Goal: Task Accomplishment & Management: Use online tool/utility

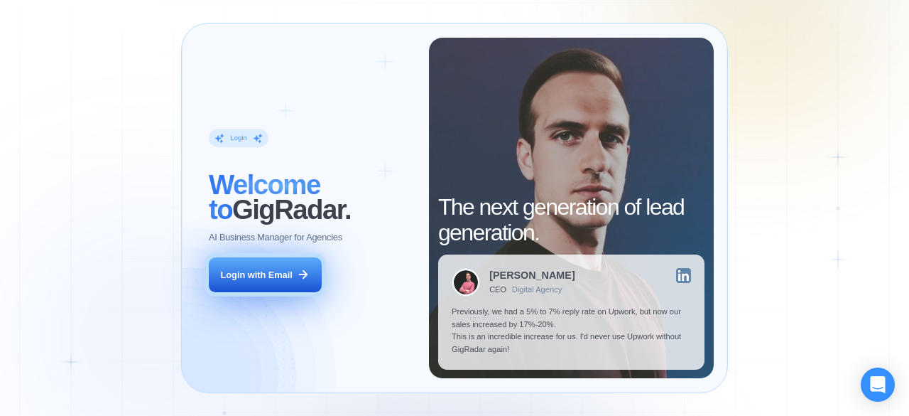
click at [294, 264] on button "Login with Email" at bounding box center [265, 275] width 112 height 36
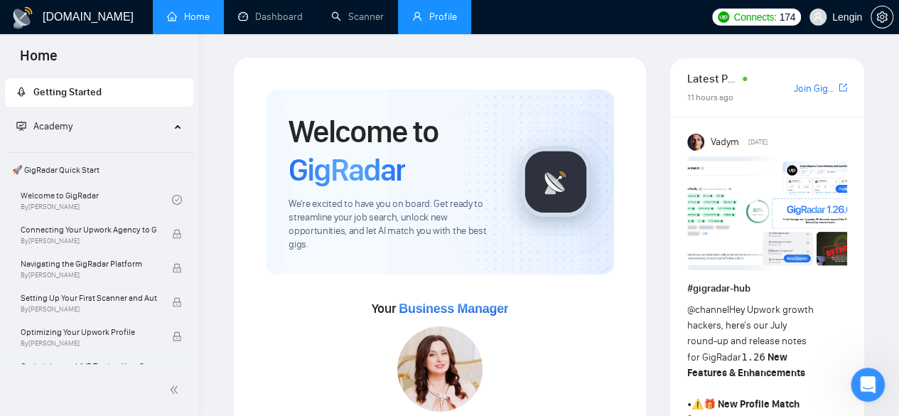
click at [426, 23] on link "Profile" at bounding box center [434, 17] width 45 height 12
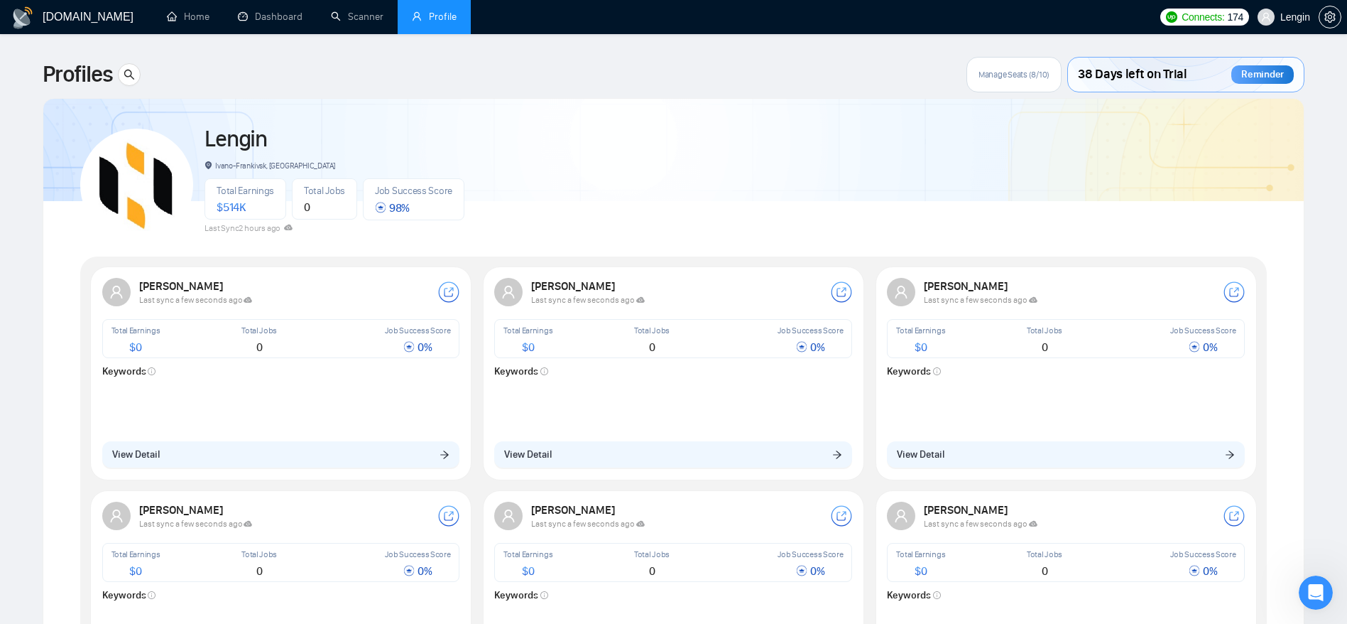
drag, startPoint x: 896, startPoint y: 2, endPoint x: 598, endPoint y: 128, distance: 323.7
click at [598, 128] on div "[PERSON_NAME]-Frankivsk, [GEOGRAPHIC_DATA] Total Earnings $ 514K Total Jobs 0 J…" at bounding box center [673, 179] width 1187 height 126
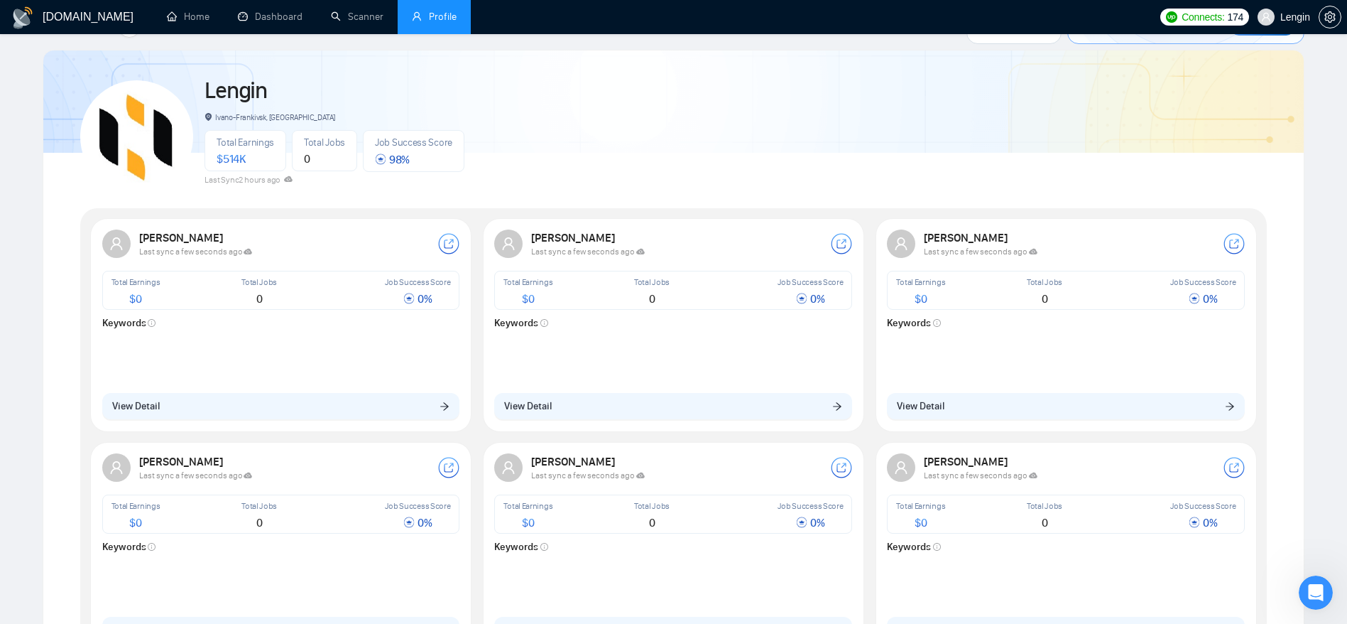
scroll to position [53, 0]
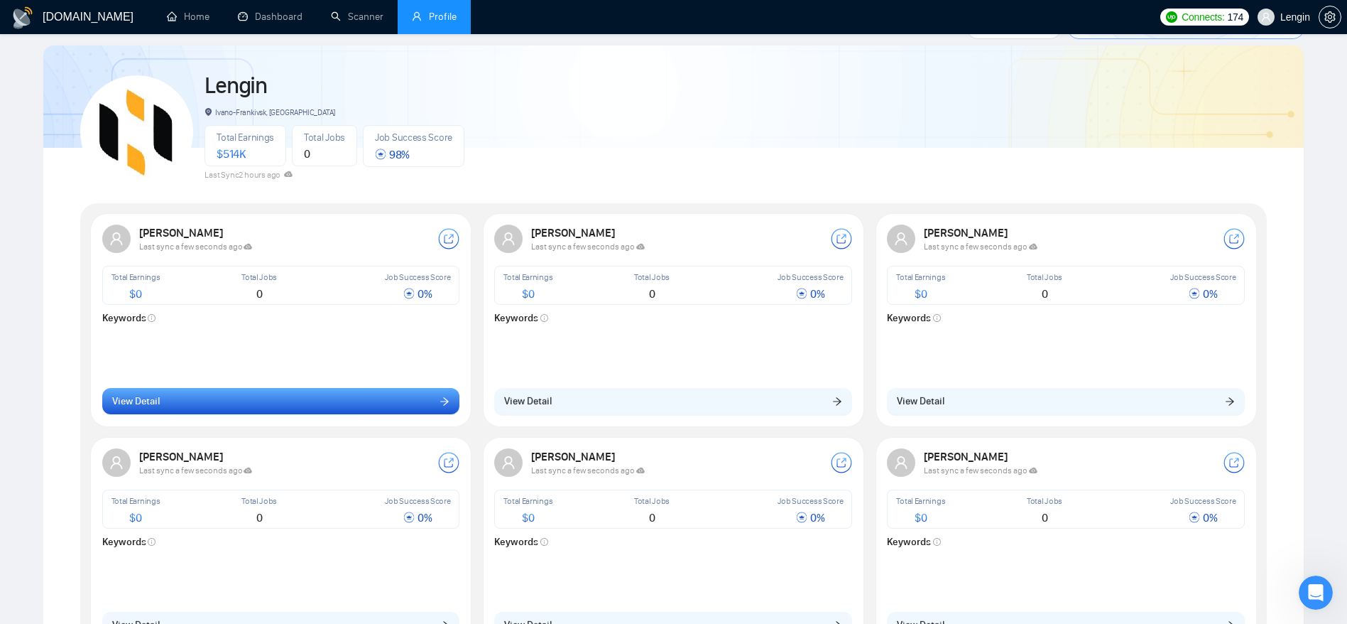
click at [337, 401] on button "View Detail" at bounding box center [281, 401] width 358 height 27
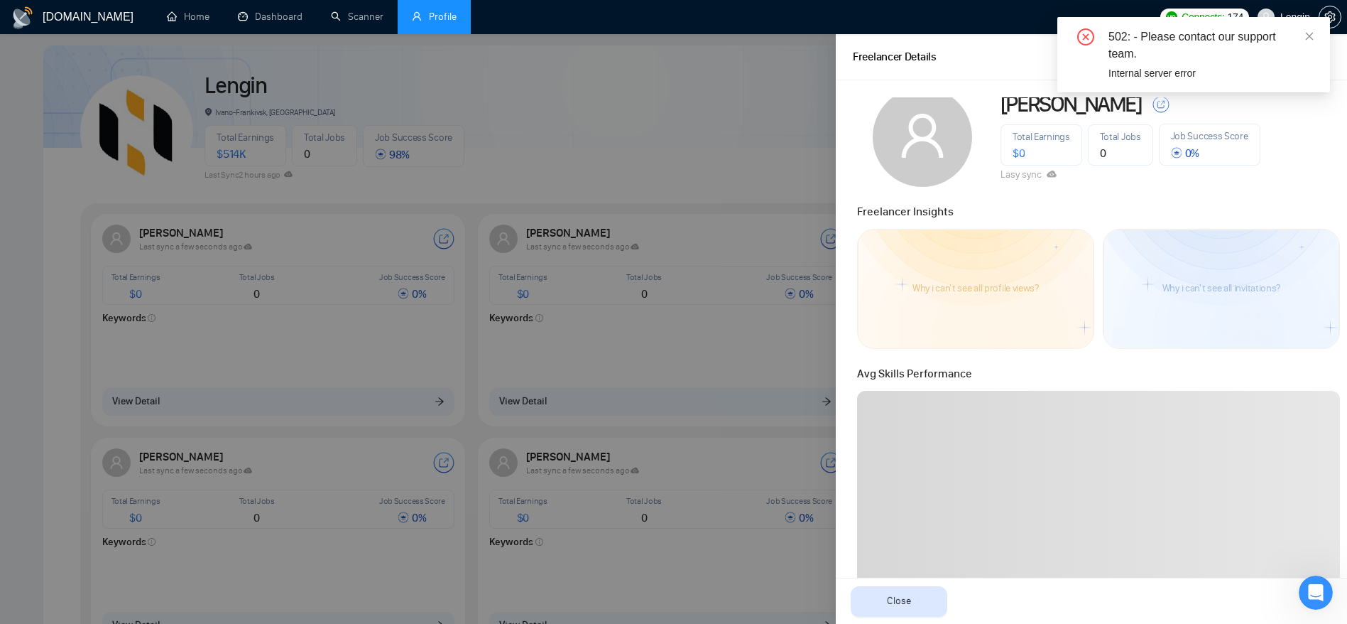
scroll to position [0, 0]
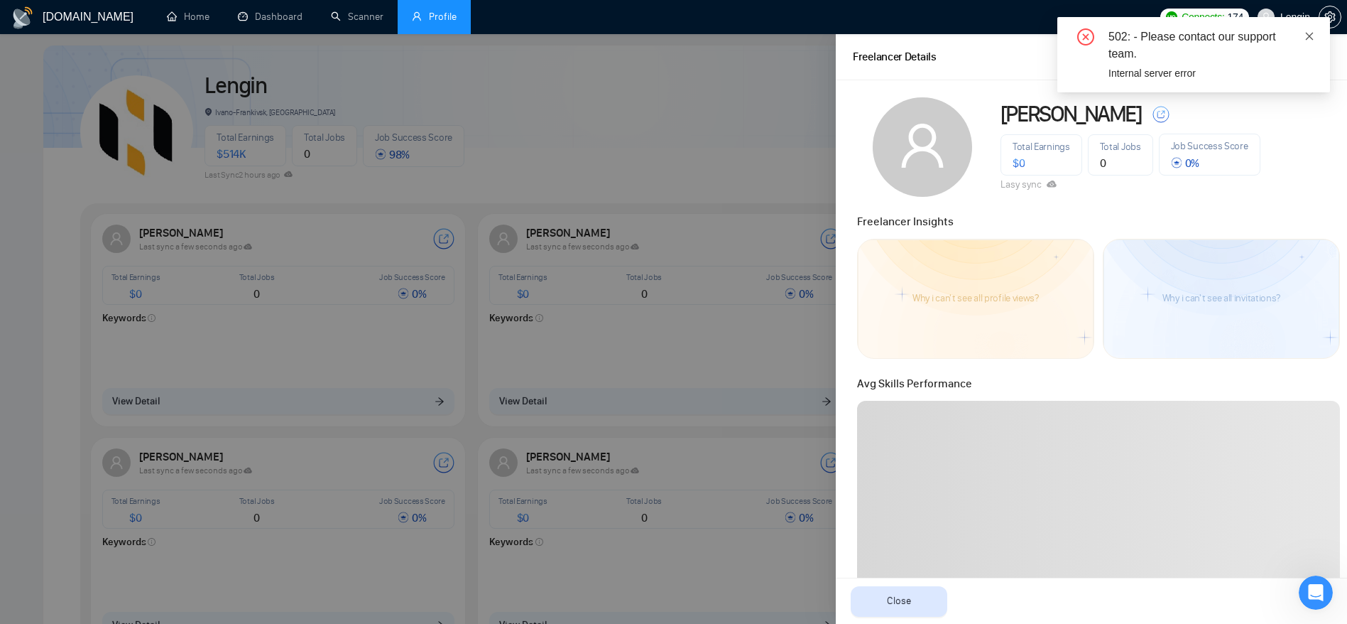
click at [908, 33] on icon "close" at bounding box center [1310, 36] width 10 height 10
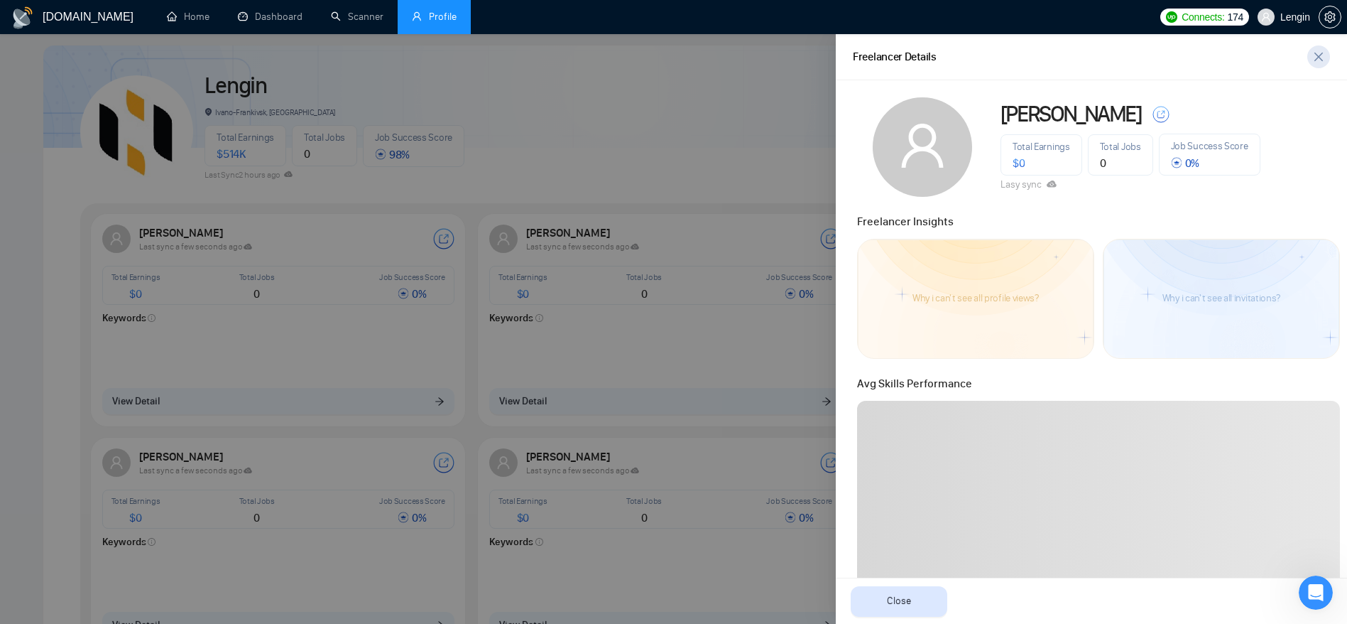
click at [908, 55] on icon "close" at bounding box center [1318, 56] width 11 height 11
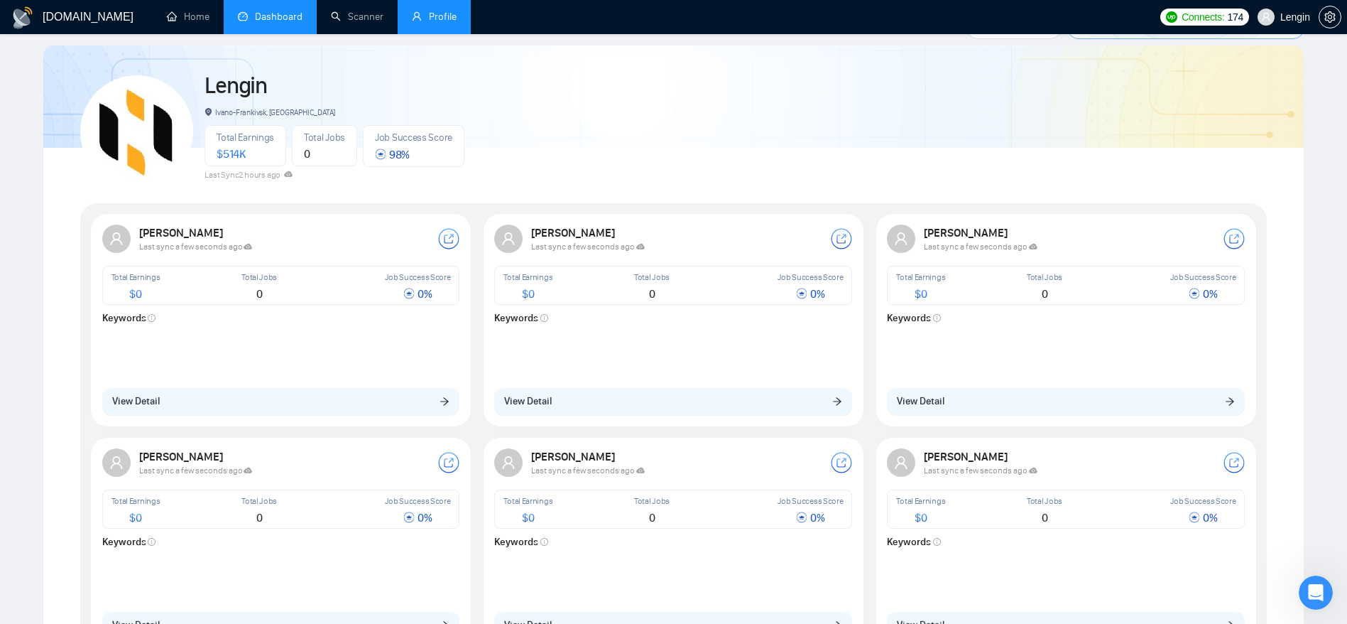
click at [277, 18] on link "Dashboard" at bounding box center [270, 17] width 65 height 12
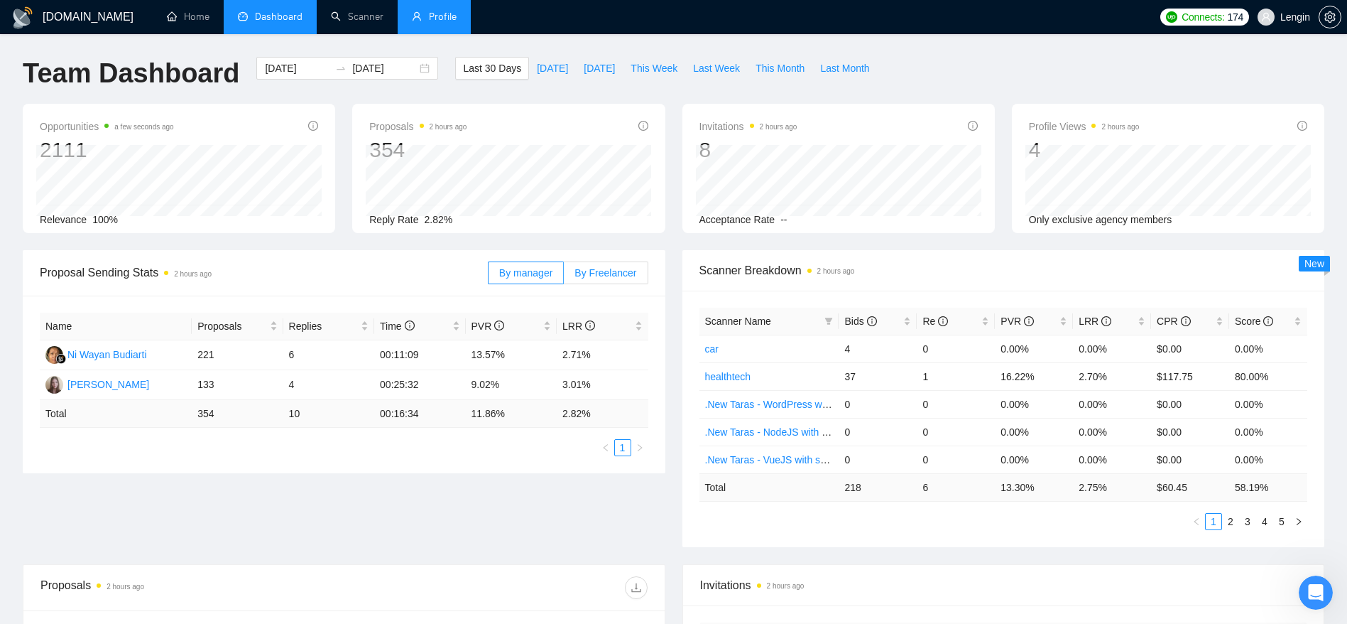
click at [602, 271] on span "By Freelancer" at bounding box center [606, 272] width 62 height 11
click at [564, 276] on input "By Freelancer" at bounding box center [564, 276] width 0 height 0
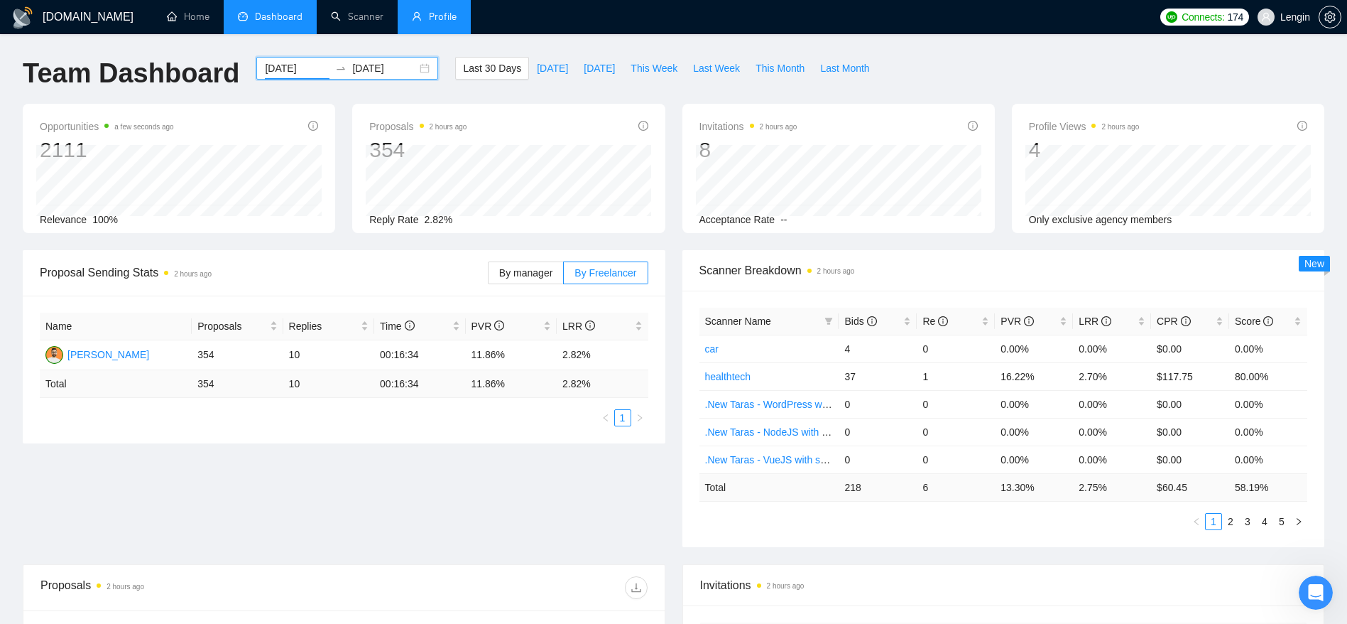
click at [292, 70] on input "[DATE]" at bounding box center [297, 68] width 65 height 16
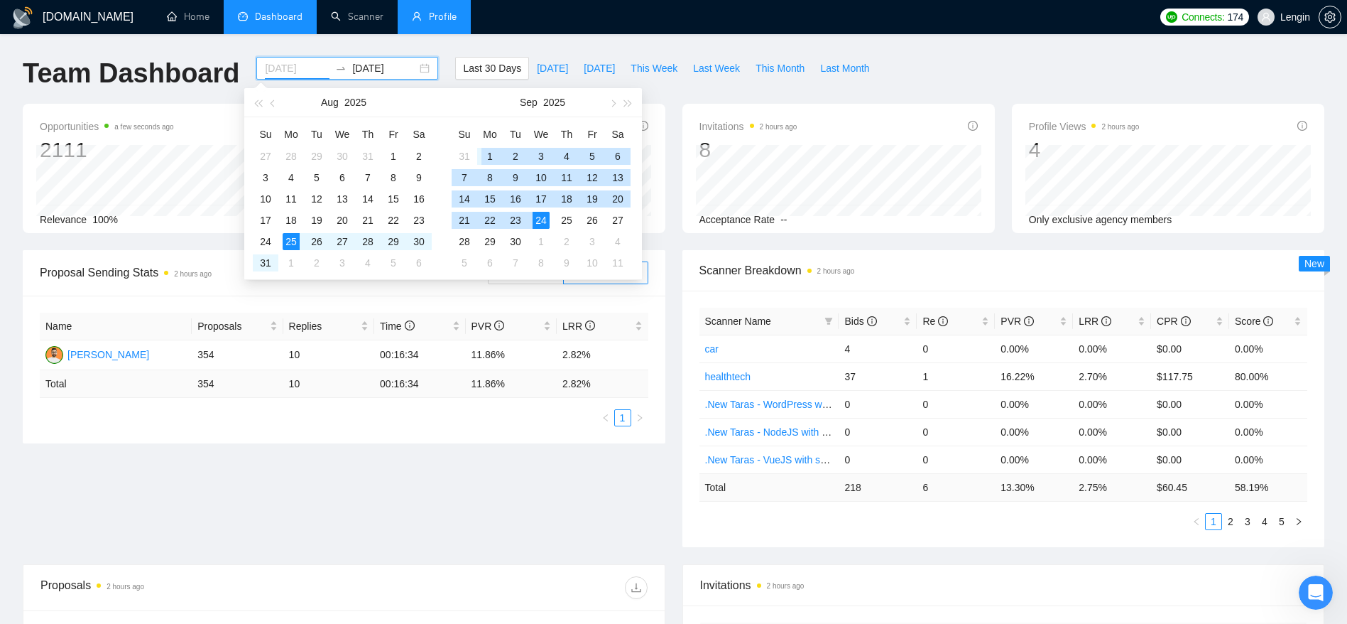
type input "[DATE]"
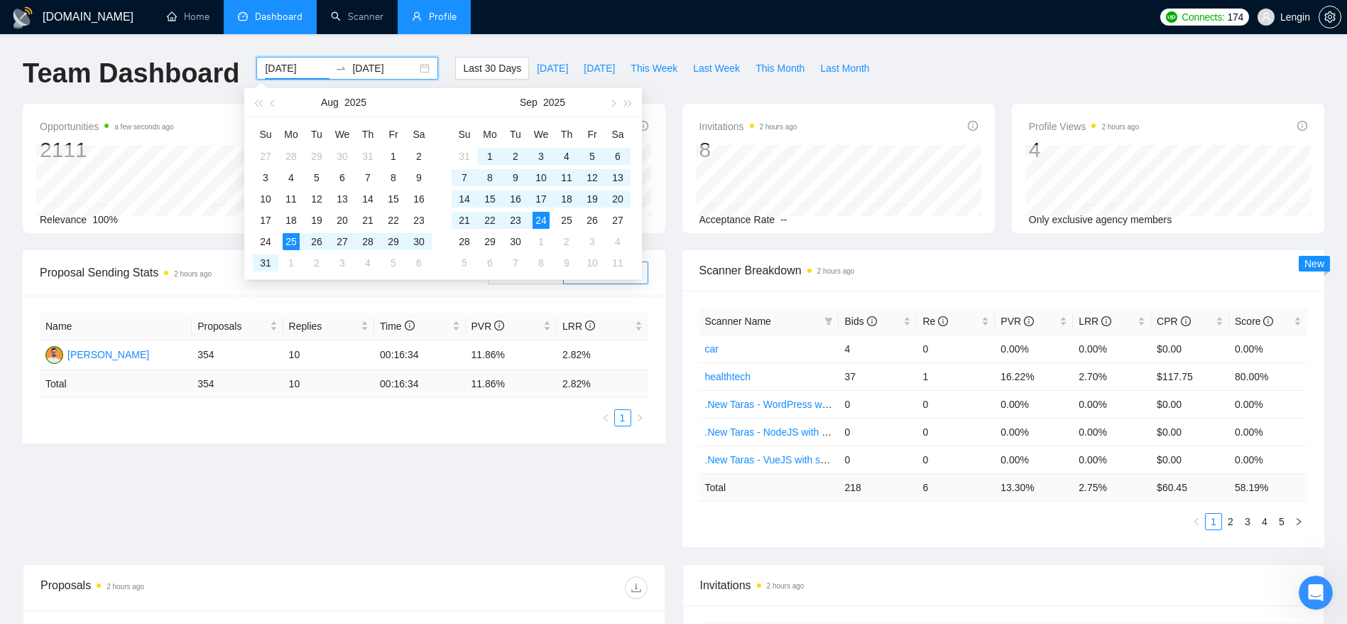
click at [344, 415] on div "Name Proposals Replies Time PVR LRR [PERSON_NAME] 354 10 00:16:34 11.86% 2.82% …" at bounding box center [344, 369] width 643 height 148
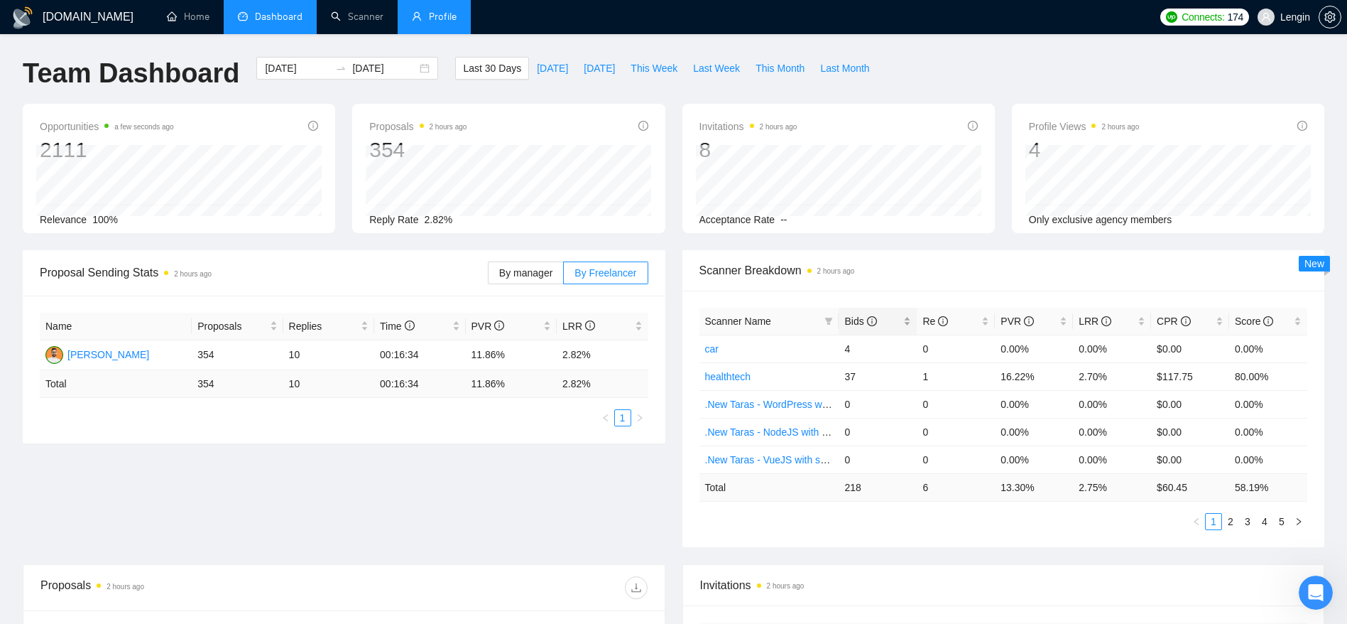
click at [901, 318] on div "Bids" at bounding box center [878, 321] width 67 height 16
click at [902, 318] on div "Bids" at bounding box center [878, 321] width 67 height 16
click at [908, 415] on link "2" at bounding box center [1231, 522] width 16 height 16
click at [908, 415] on link "3" at bounding box center [1248, 522] width 16 height 16
click at [908, 415] on link "4" at bounding box center [1265, 522] width 16 height 16
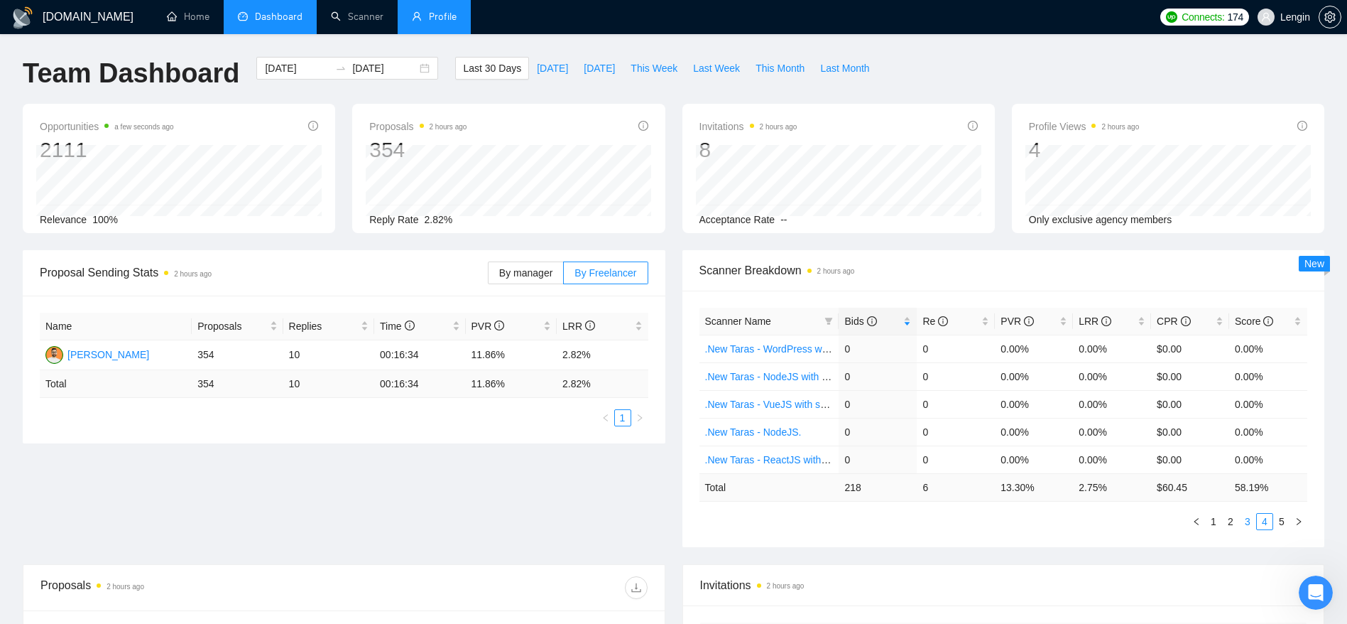
click at [908, 415] on link "3" at bounding box center [1248, 522] width 16 height 16
drag, startPoint x: 690, startPoint y: 308, endPoint x: 841, endPoint y: 289, distance: 152.5
click at [841, 289] on div "Scanner Breakdown 2 hours ago Scanner Name Bids Re PVR LRR CPR Score wealthtech…" at bounding box center [1004, 398] width 643 height 297
click at [908, 415] on link "2" at bounding box center [1231, 522] width 16 height 16
click at [908, 415] on link "1" at bounding box center [1214, 522] width 16 height 16
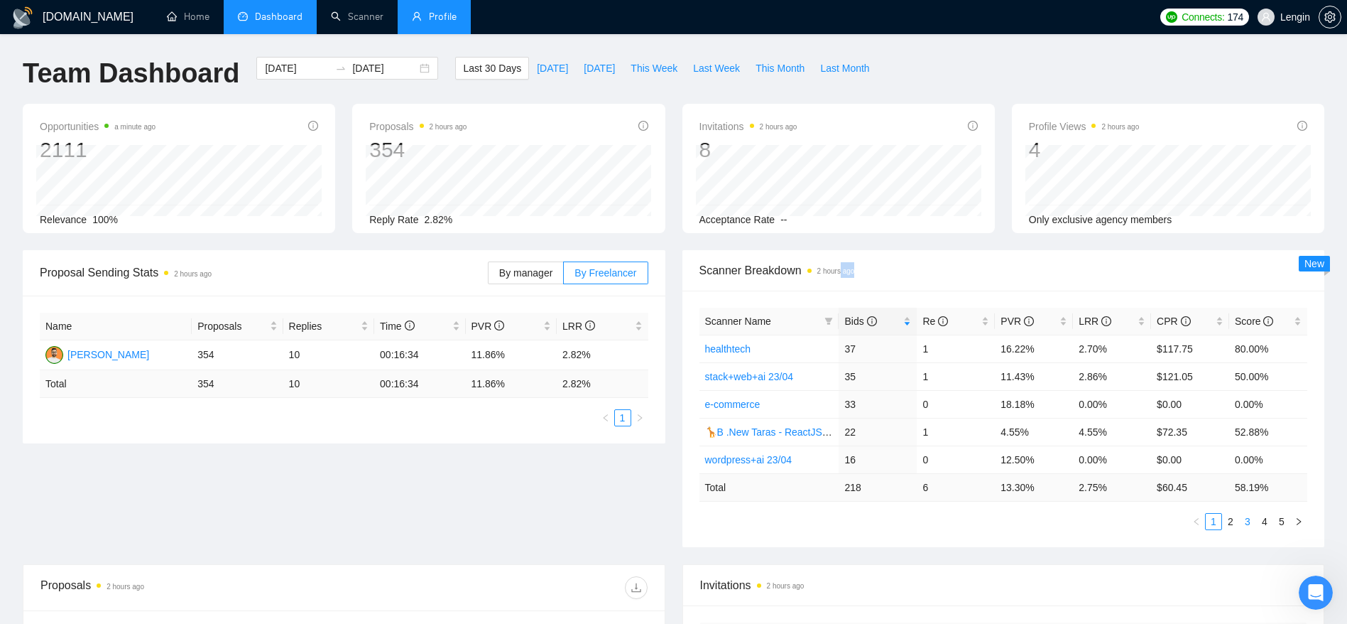
click at [908, 415] on link "3" at bounding box center [1248, 522] width 16 height 16
click at [754, 345] on link "wealthtech manual" at bounding box center [746, 348] width 83 height 11
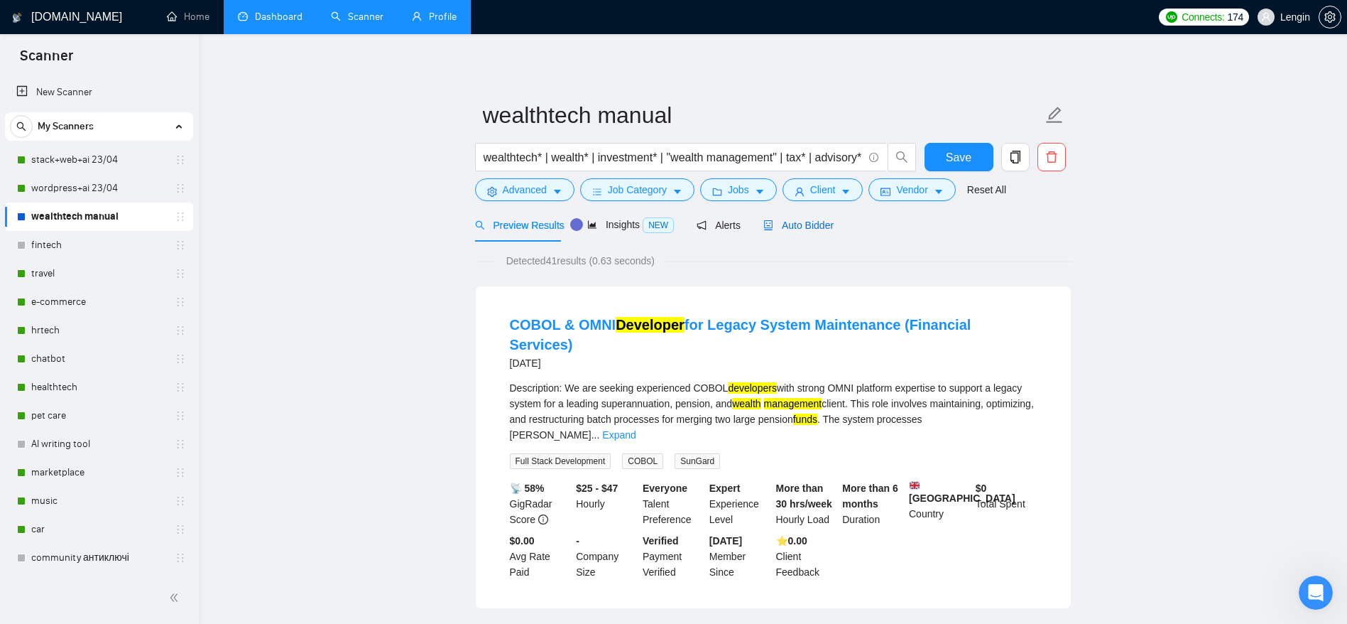
click at [794, 220] on span "Auto Bidder" at bounding box center [799, 224] width 70 height 11
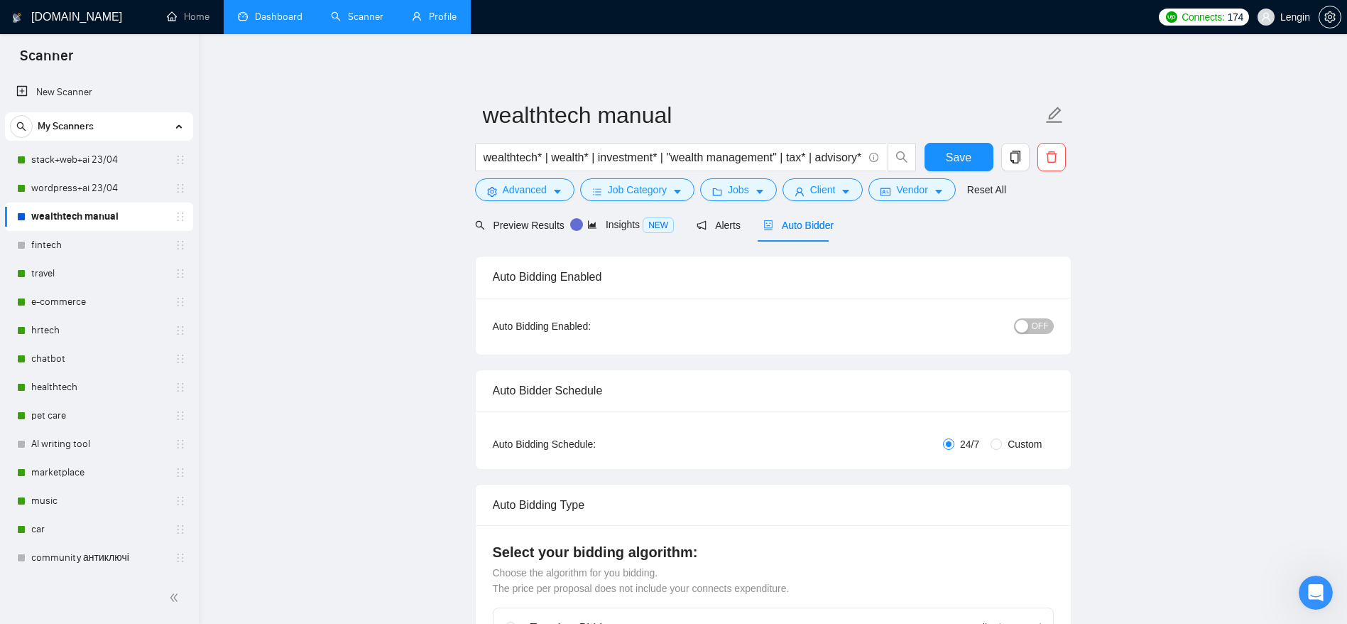
radio input "false"
radio input "true"
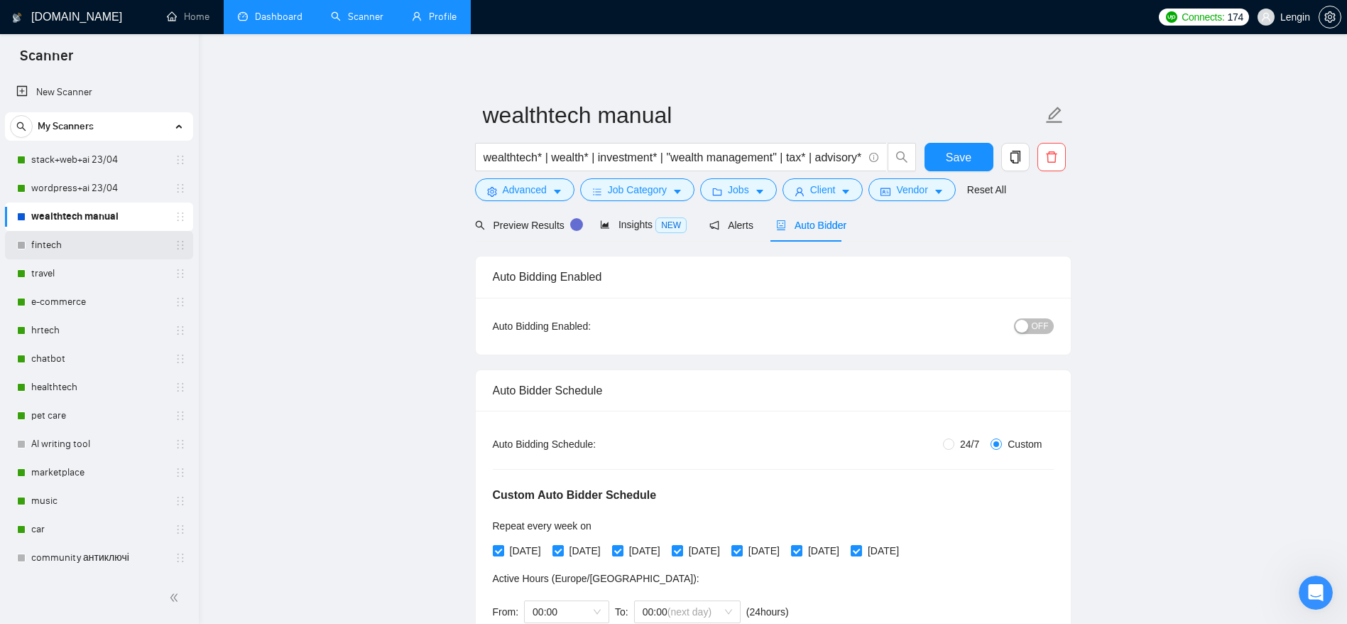
click at [64, 245] on link "fintech" at bounding box center [98, 245] width 135 height 28
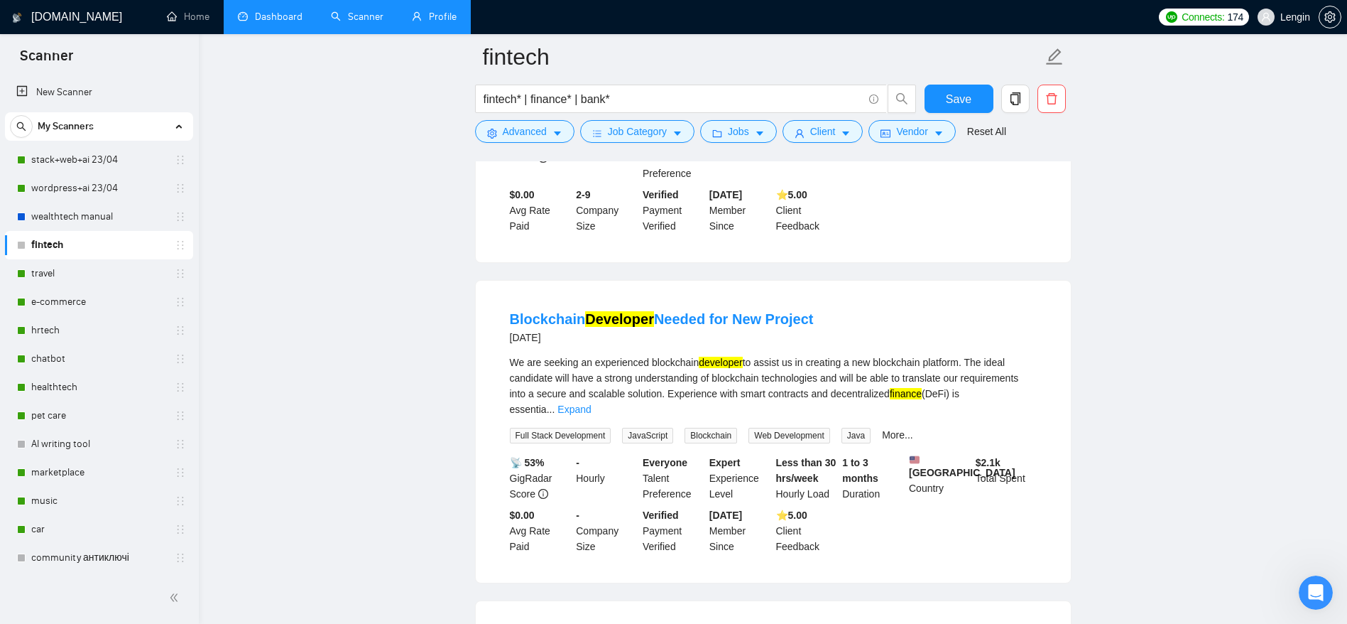
scroll to position [631, 0]
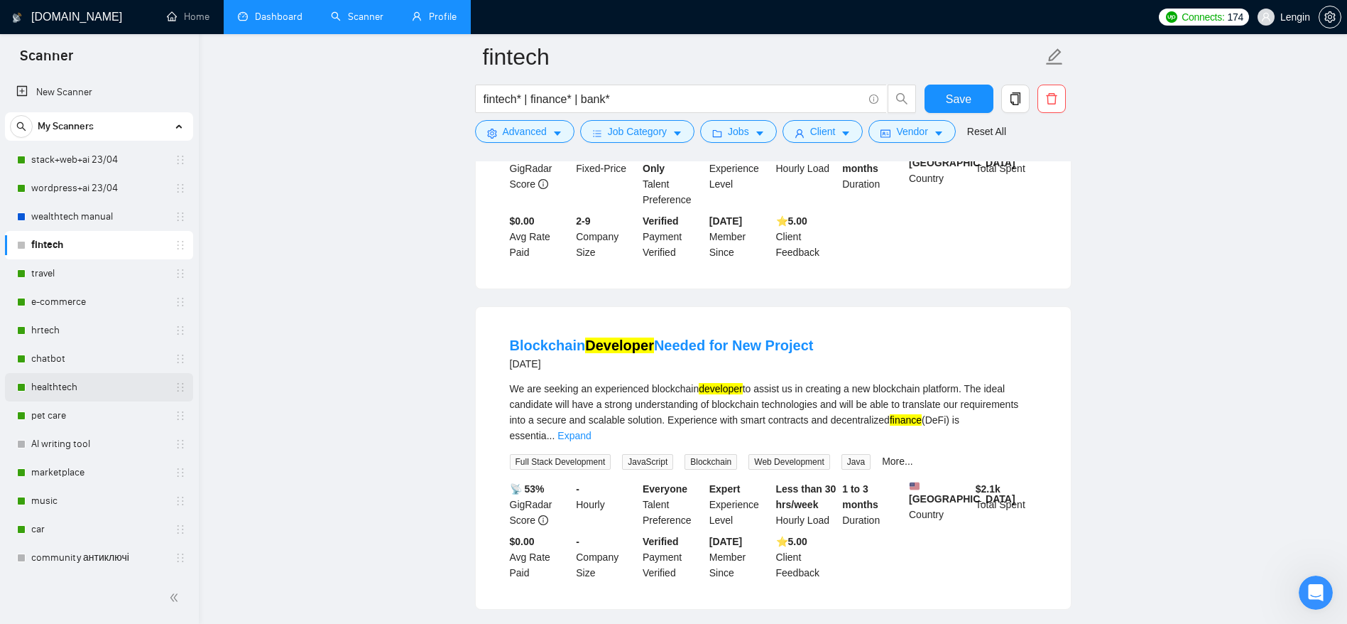
click at [63, 388] on link "healthtech" at bounding box center [98, 387] width 135 height 28
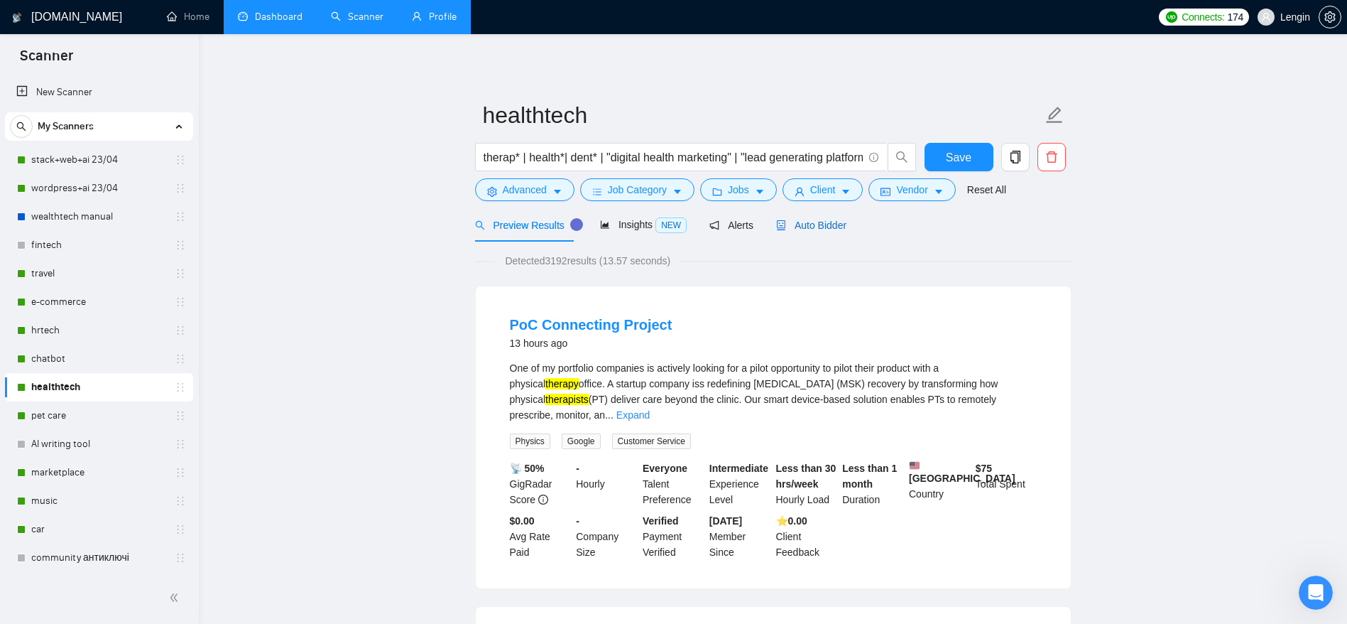
click at [799, 224] on span "Auto Bidder" at bounding box center [811, 224] width 70 height 11
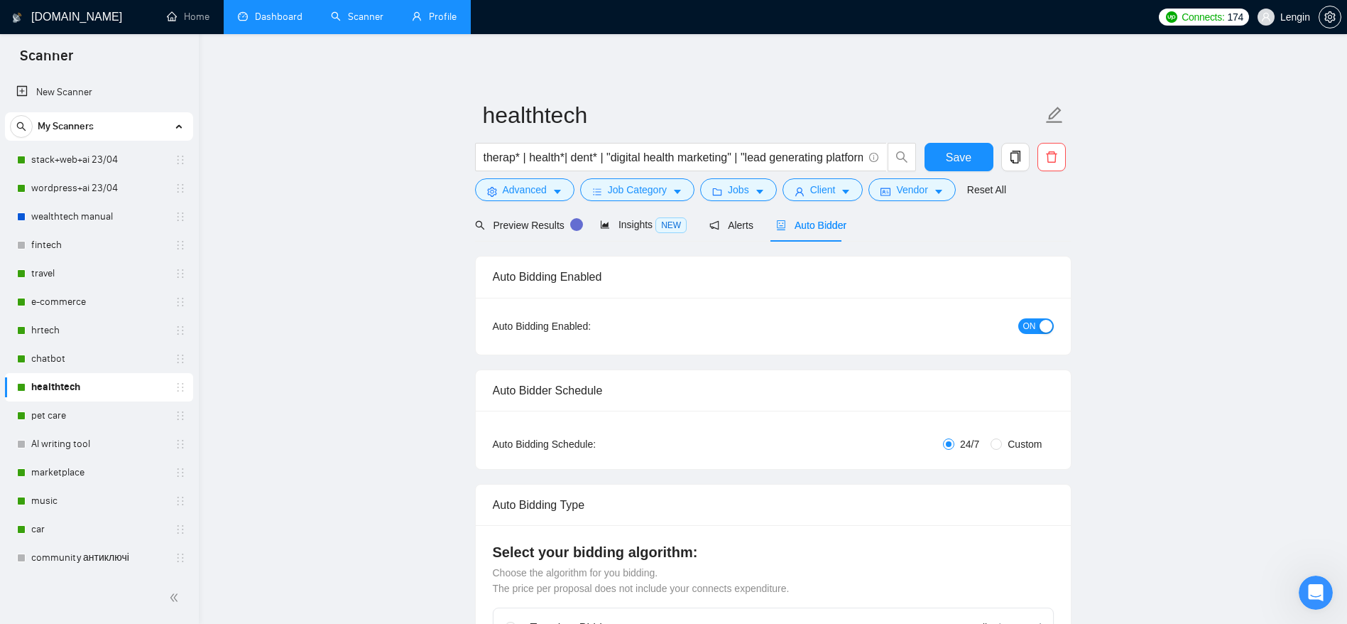
radio input "false"
radio input "true"
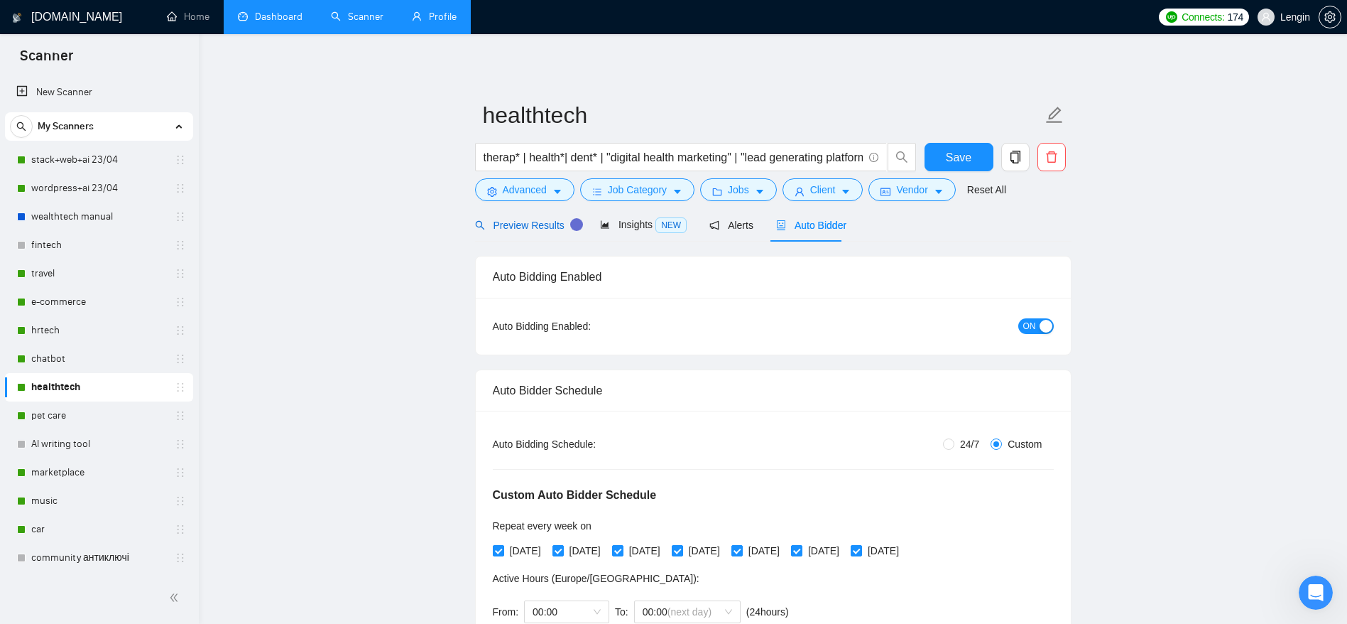
click at [492, 227] on span "Preview Results" at bounding box center [526, 224] width 102 height 11
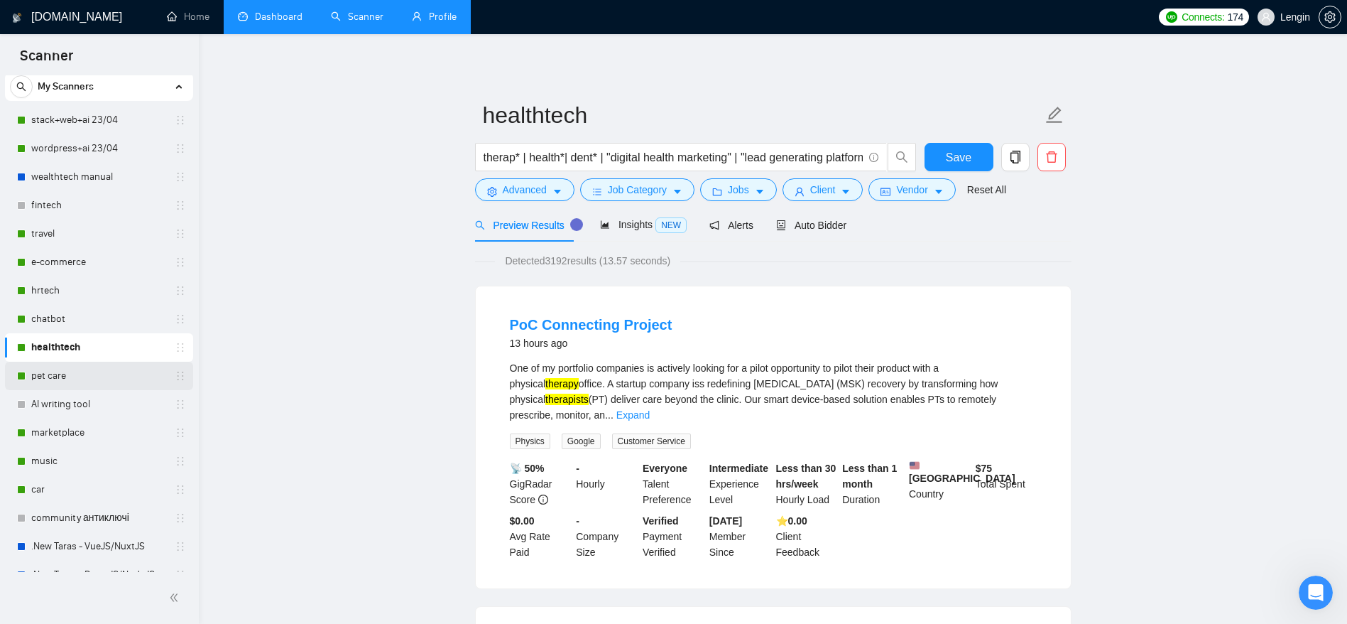
scroll to position [8, 0]
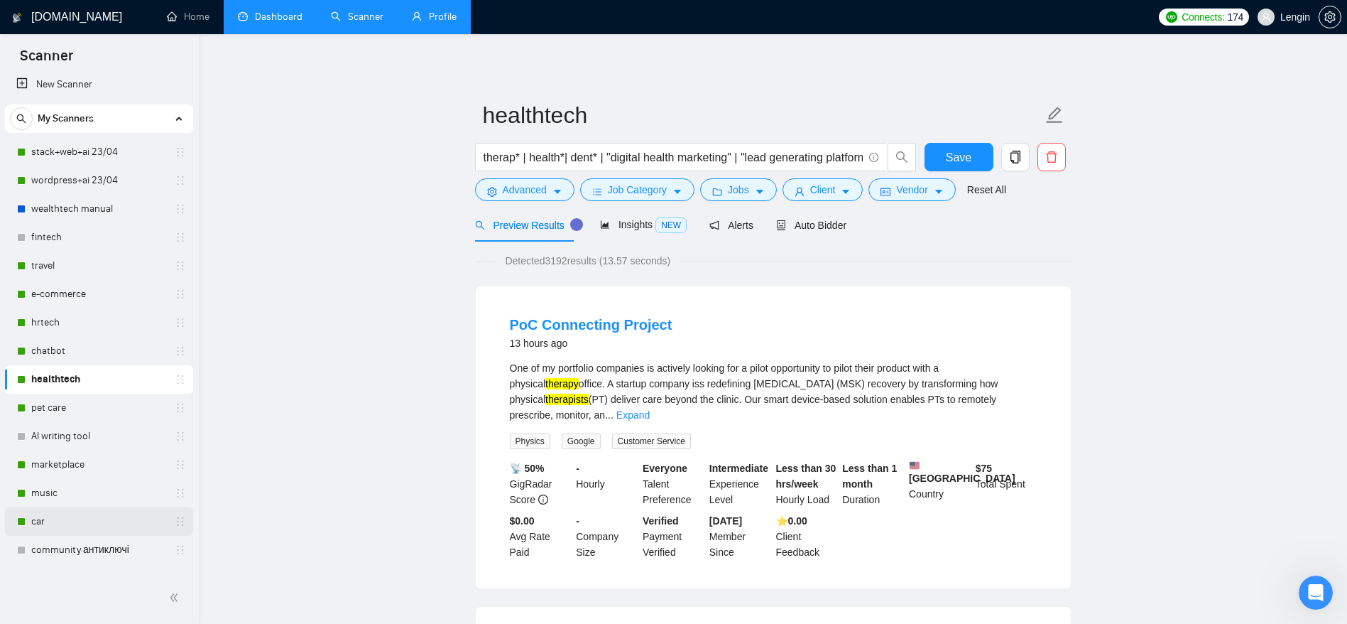
click at [89, 415] on link "car" at bounding box center [98, 521] width 135 height 28
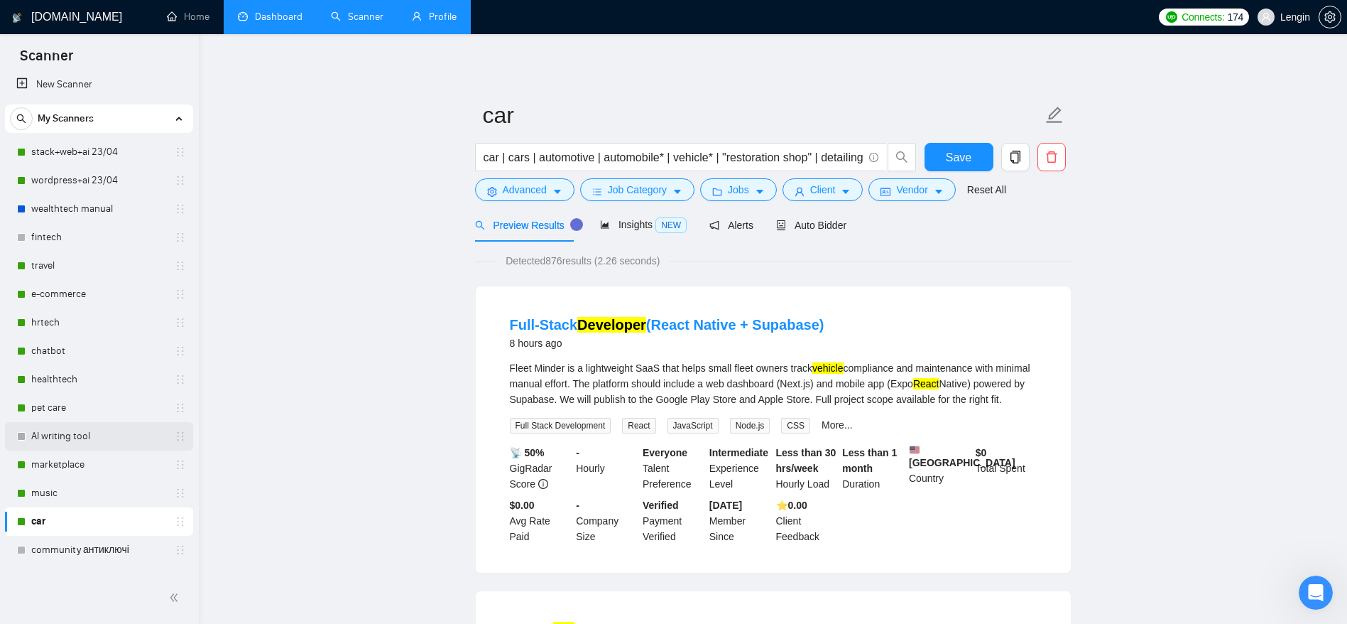
click at [95, 415] on link "AI writing tool" at bounding box center [98, 436] width 135 height 28
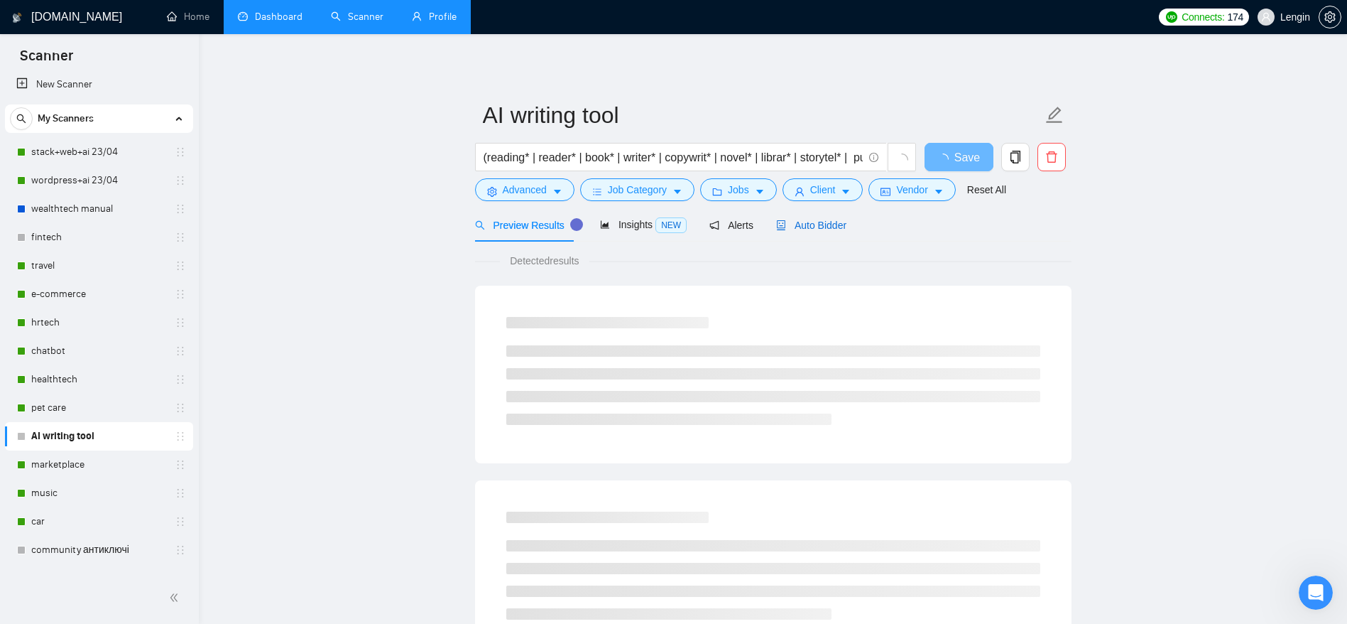
click at [815, 229] on span "Auto Bidder" at bounding box center [811, 224] width 70 height 11
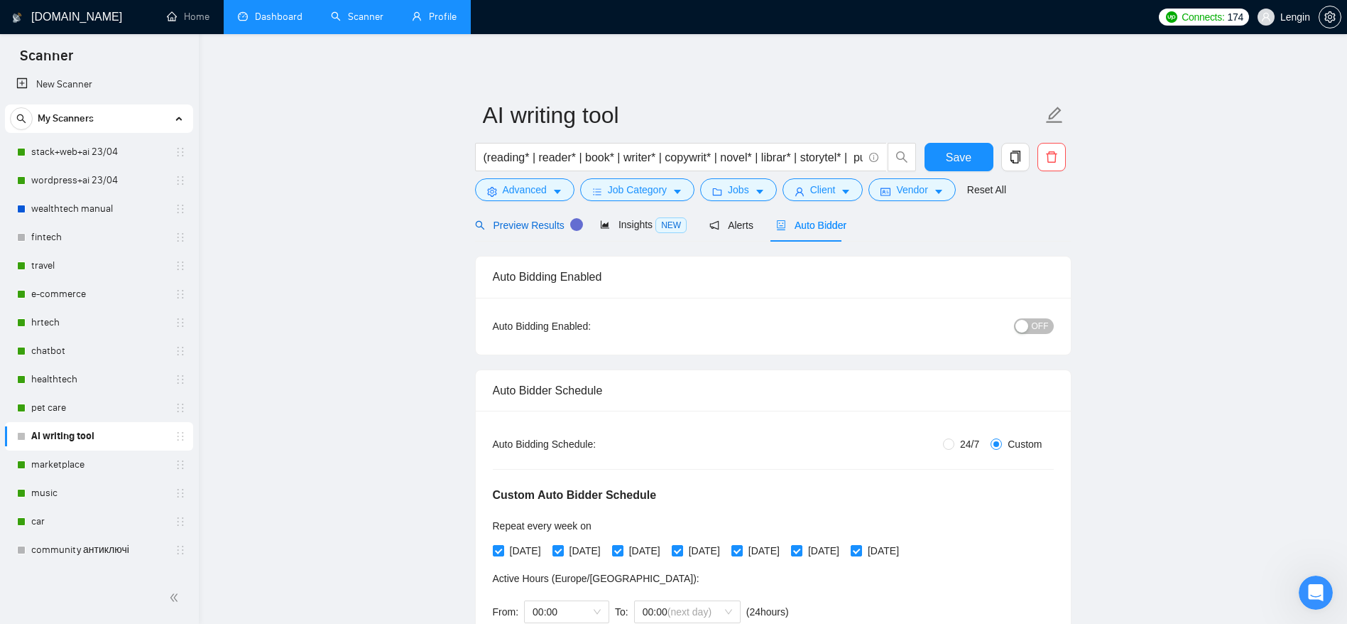
click at [525, 219] on span "Preview Results" at bounding box center [526, 224] width 102 height 11
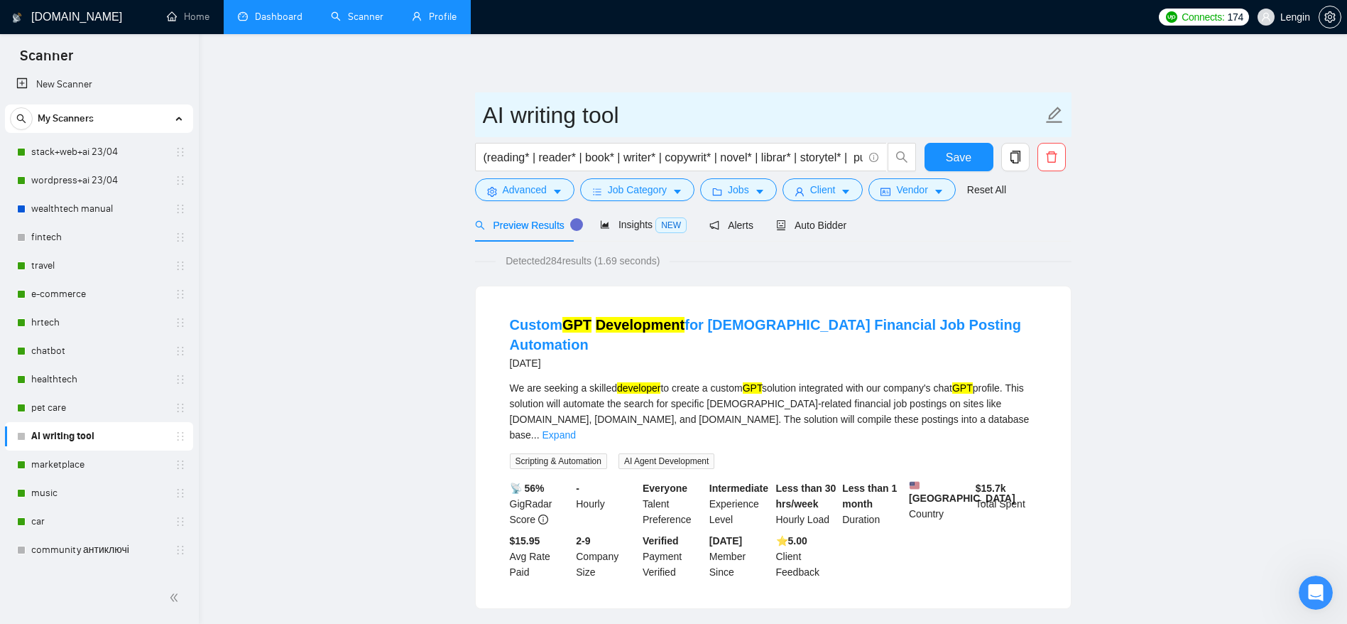
drag, startPoint x: 455, startPoint y: 119, endPoint x: 660, endPoint y: 108, distance: 205.6
drag, startPoint x: 660, startPoint y: 113, endPoint x: 458, endPoint y: 107, distance: 201.8
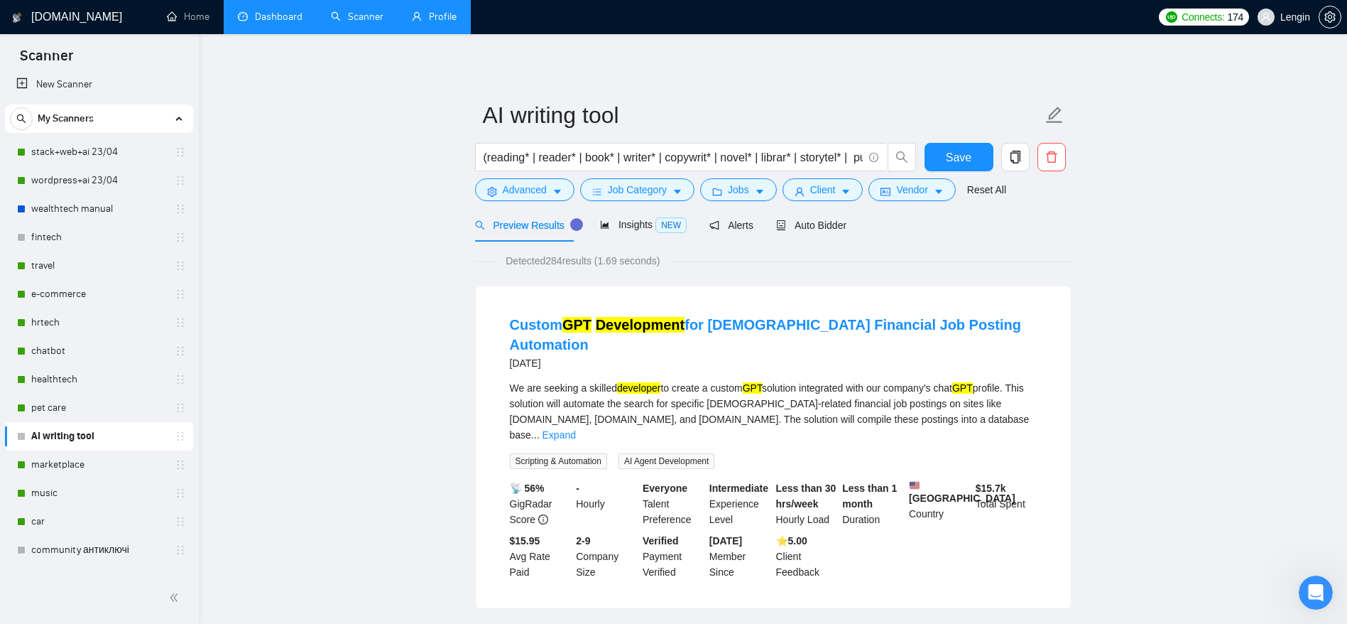
click at [427, 11] on link "Profile" at bounding box center [434, 17] width 45 height 12
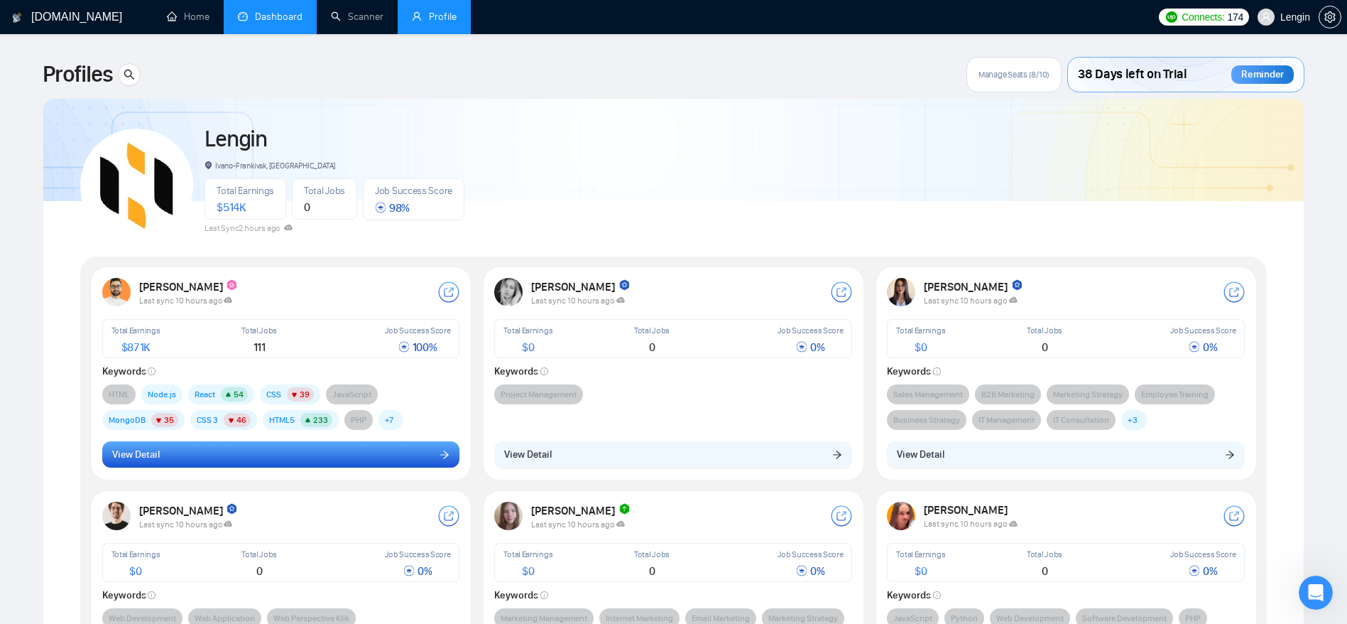
click at [435, 415] on button "View Detail" at bounding box center [281, 454] width 358 height 27
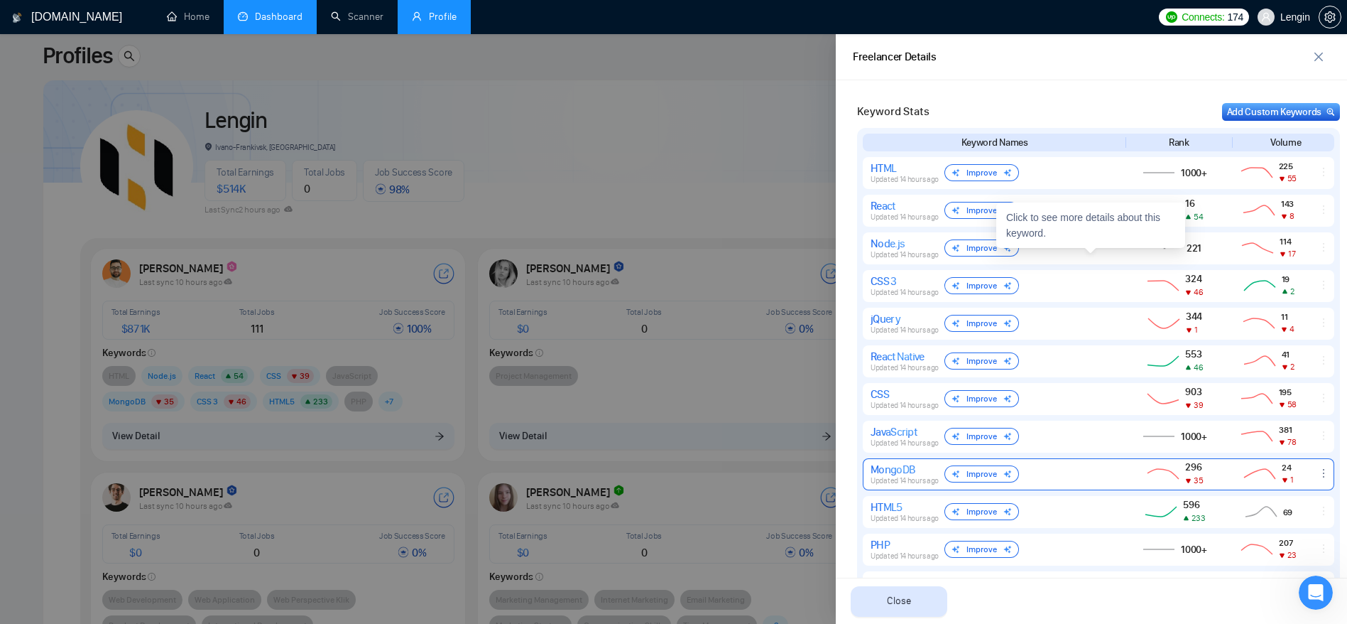
scroll to position [581, 0]
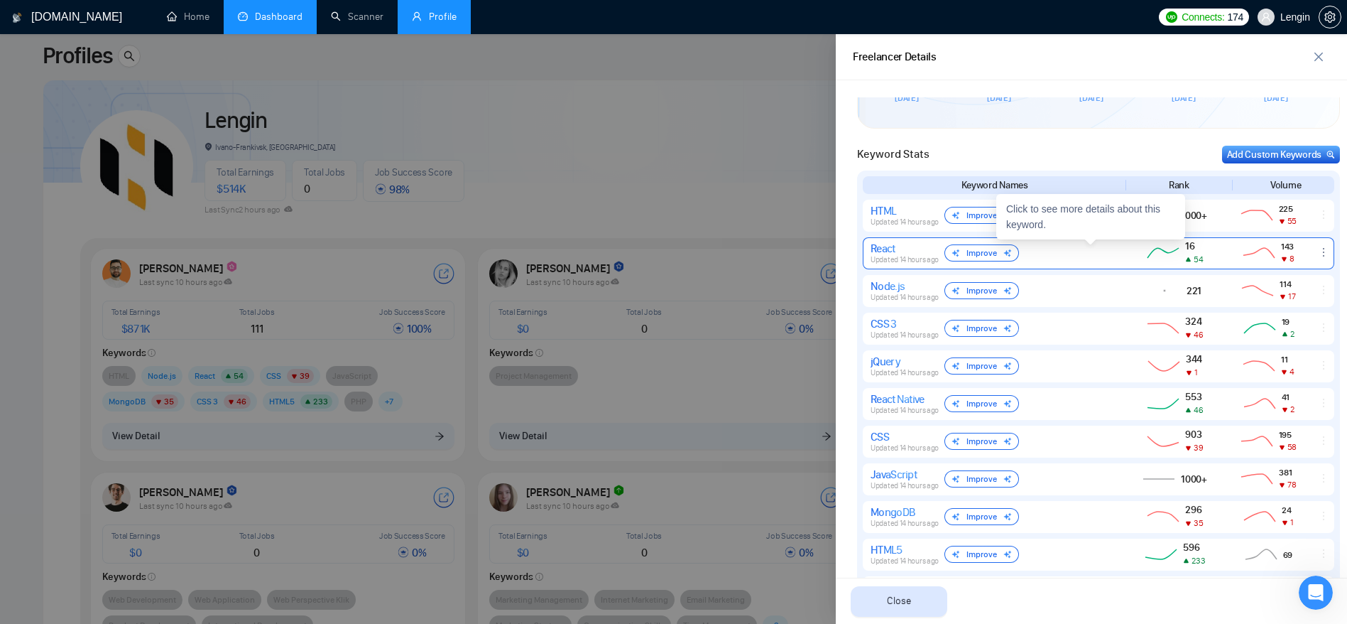
click at [908, 255] on div "React Updated 14 hours ago Improve" at bounding box center [993, 253] width 245 height 23
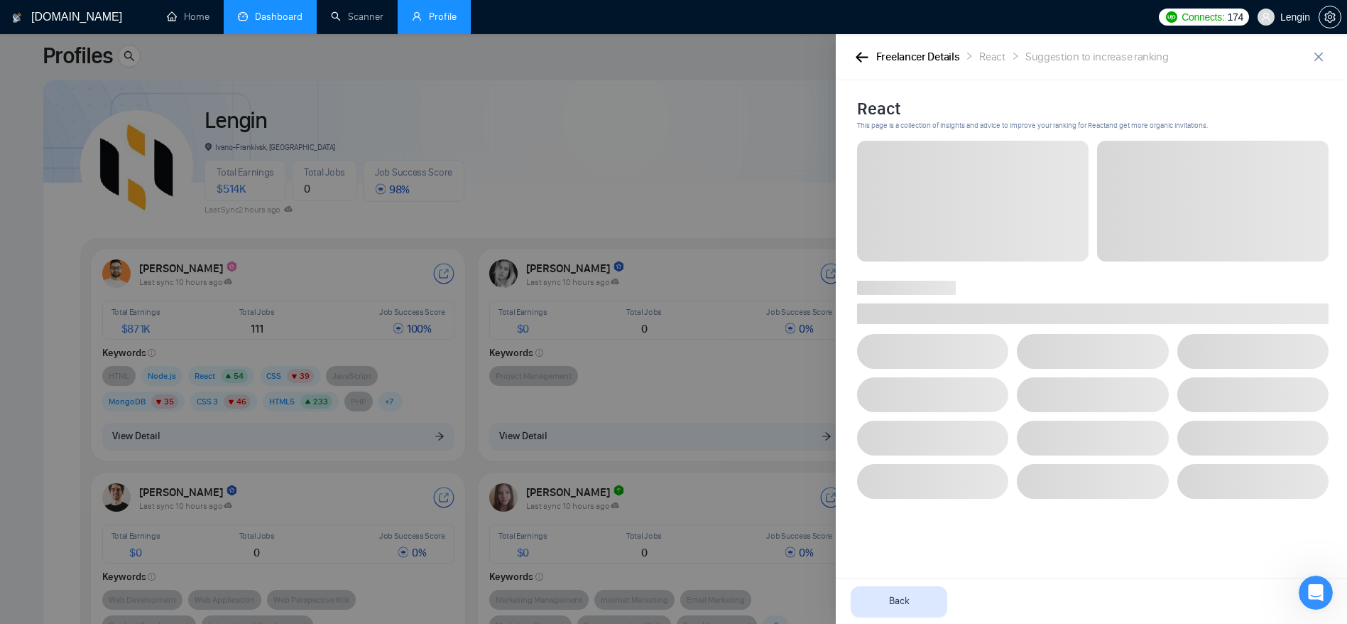
scroll to position [0, 0]
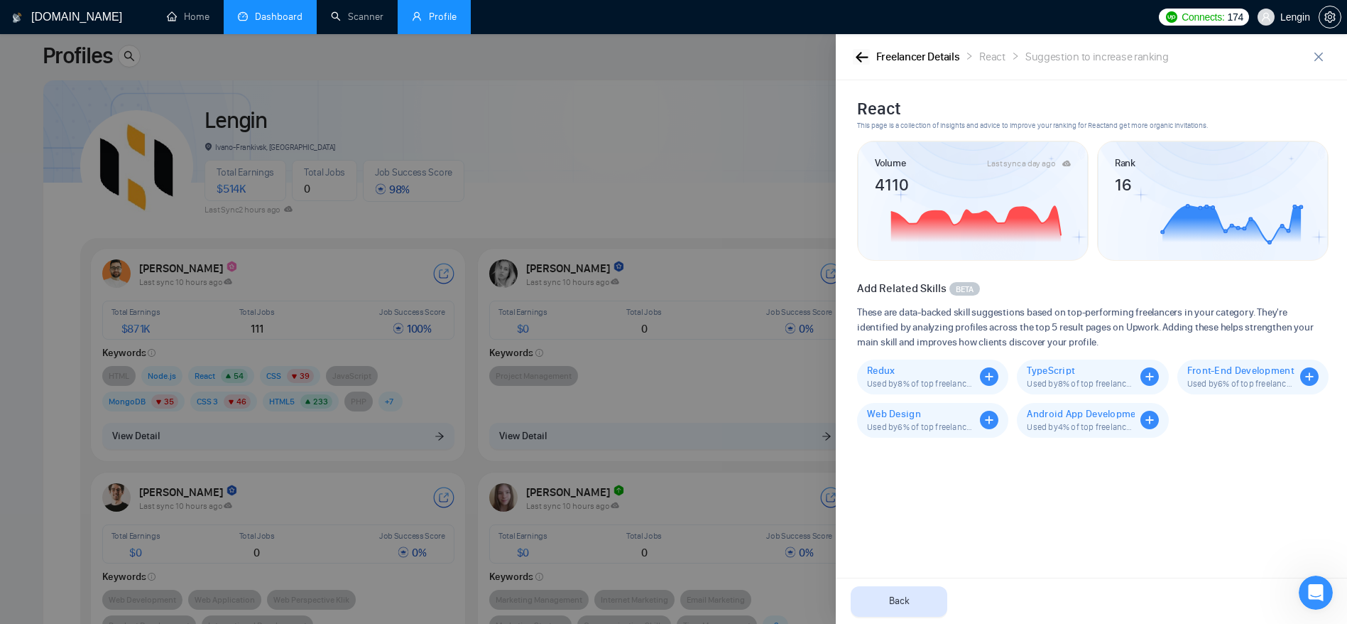
click at [865, 58] on icon "button" at bounding box center [862, 57] width 13 height 11
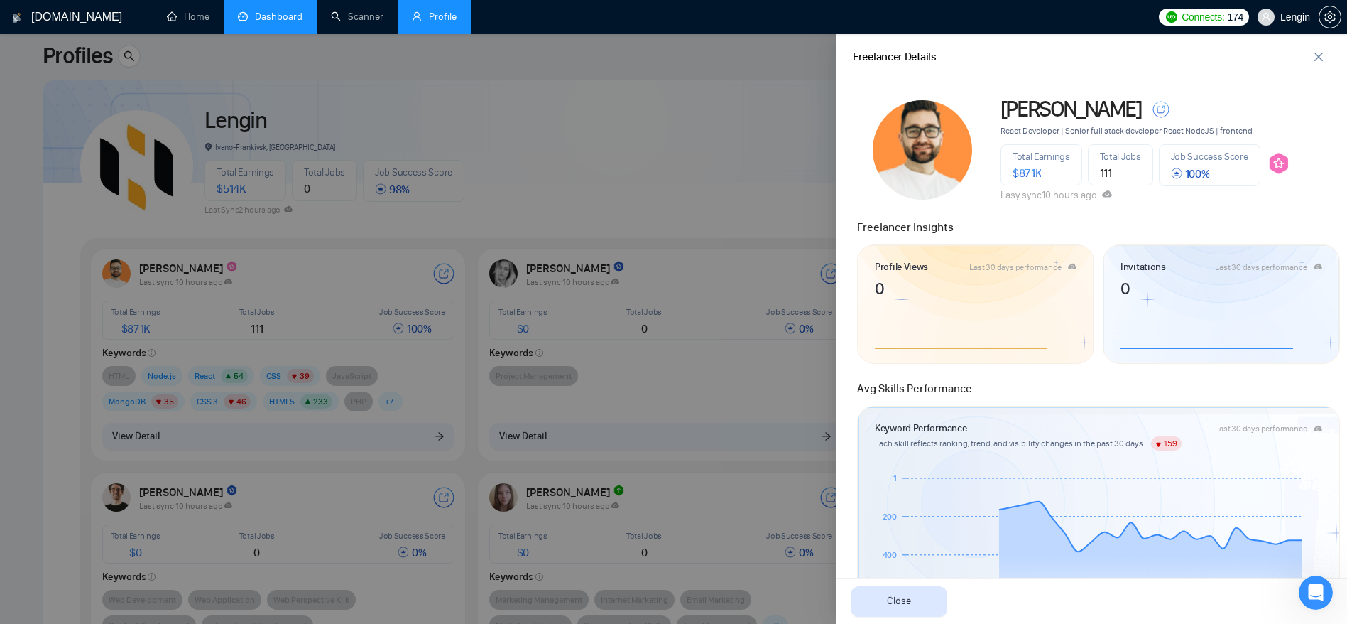
click at [624, 80] on div at bounding box center [673, 329] width 1347 height 590
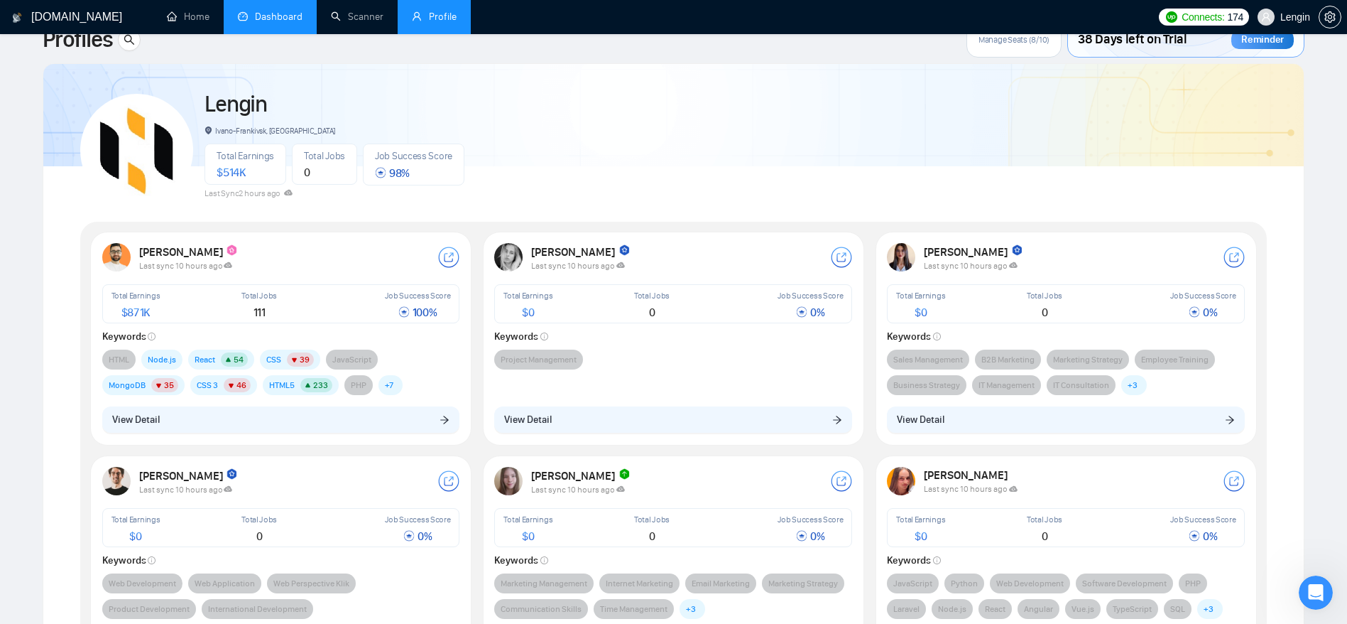
scroll to position [32, 0]
